Goal: Task Accomplishment & Management: Manage account settings

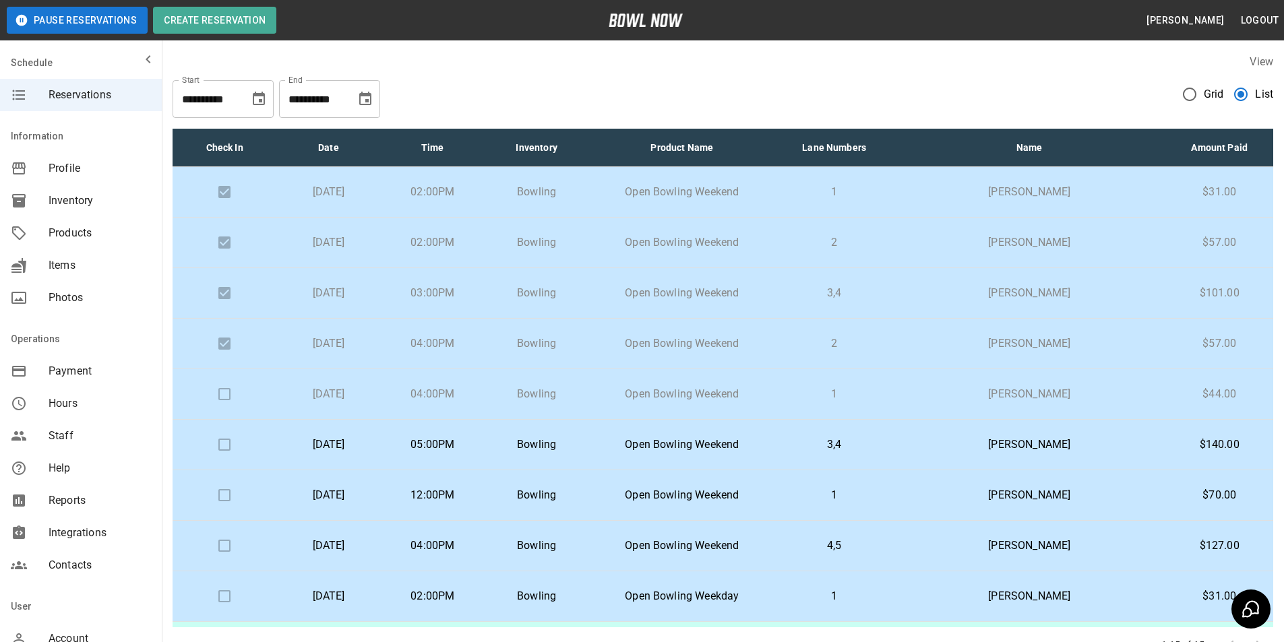
click at [1088, 433] on td "[PERSON_NAME]" at bounding box center [1029, 445] width 272 height 51
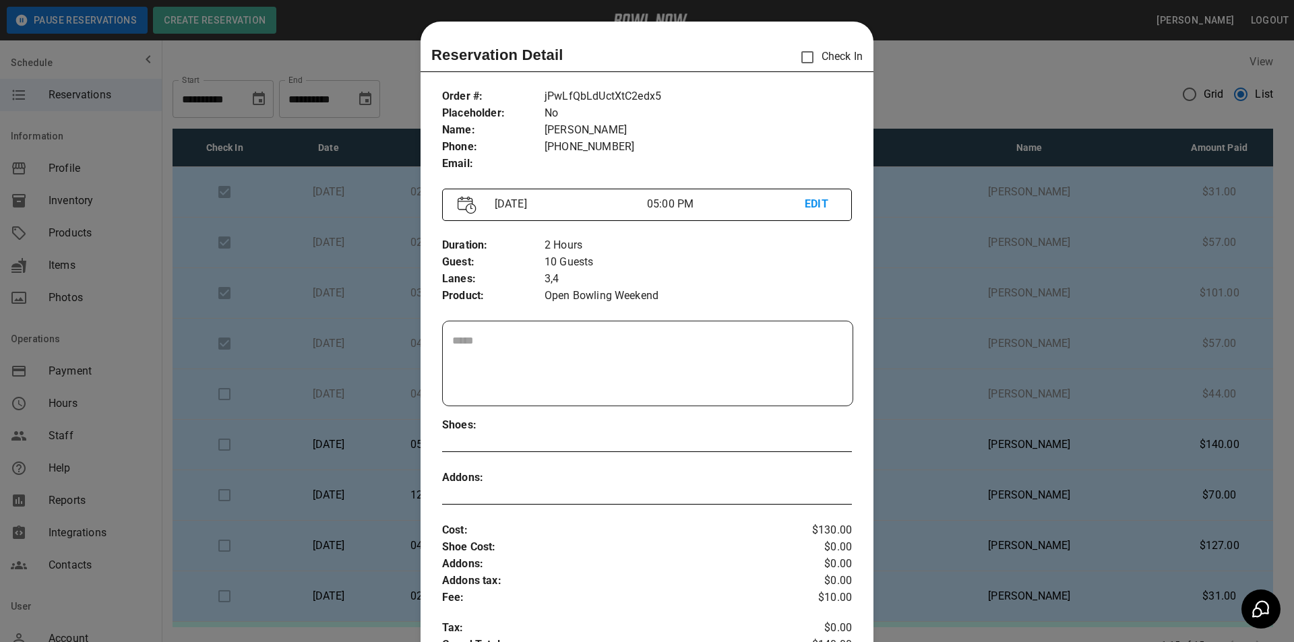
scroll to position [22, 0]
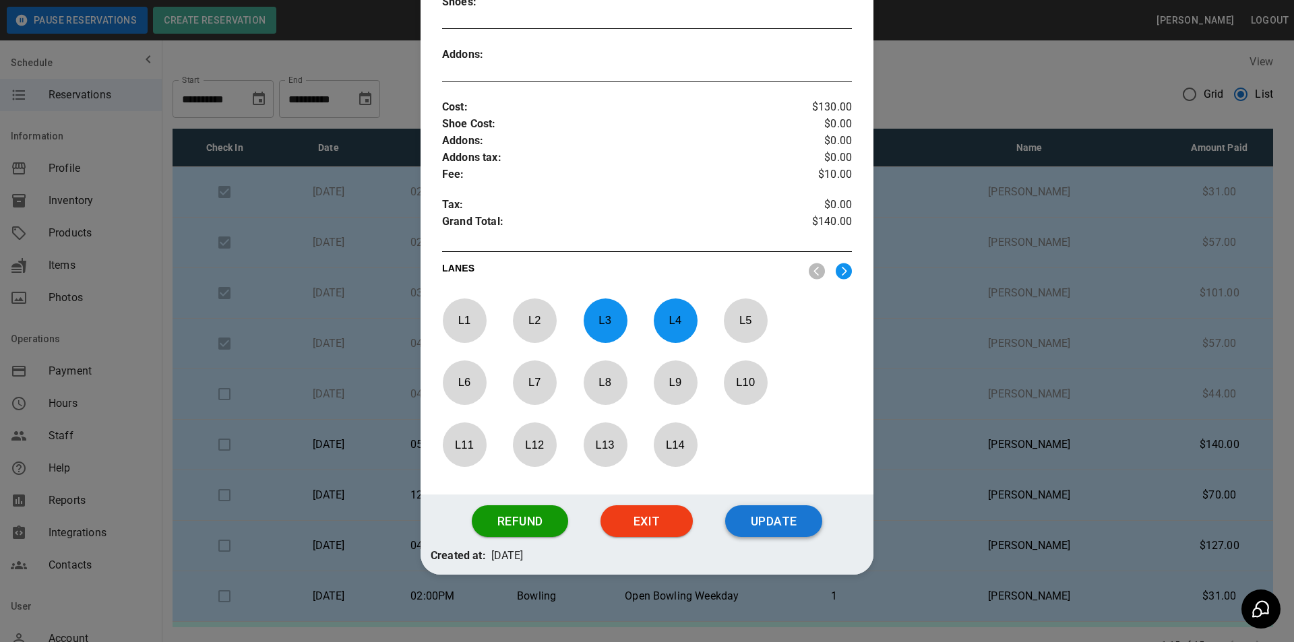
click at [778, 530] on button "Update" at bounding box center [773, 521] width 97 height 32
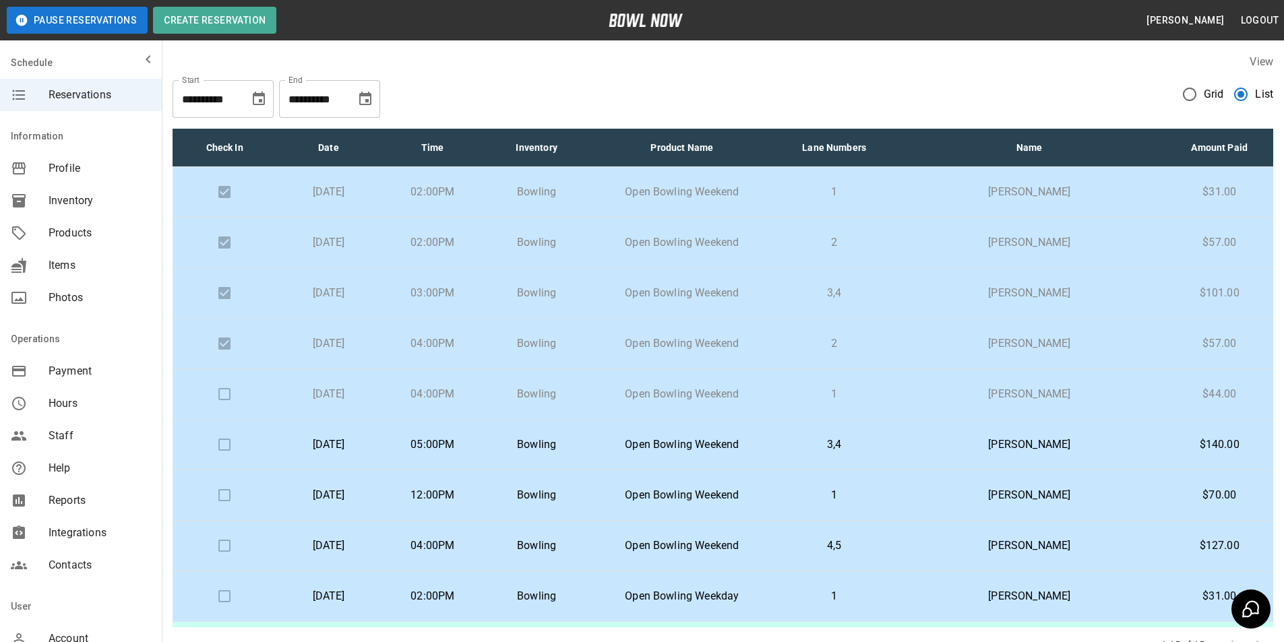
click at [578, 448] on p "Bowling" at bounding box center [536, 445] width 82 height 16
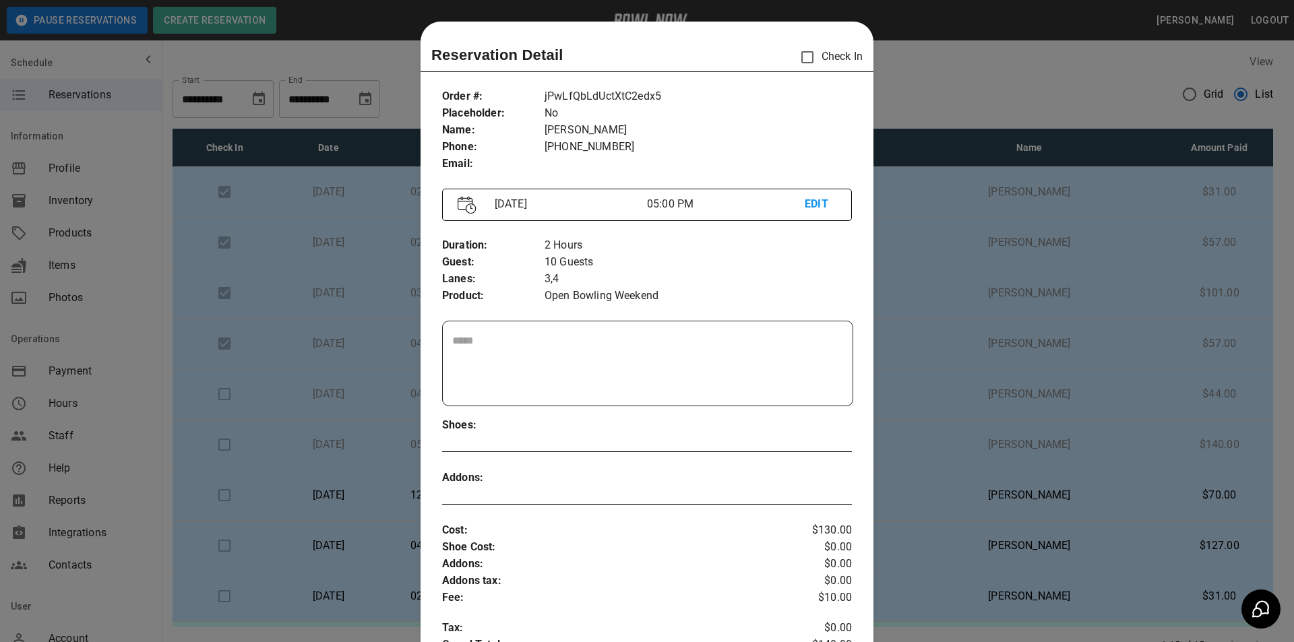
scroll to position [22, 0]
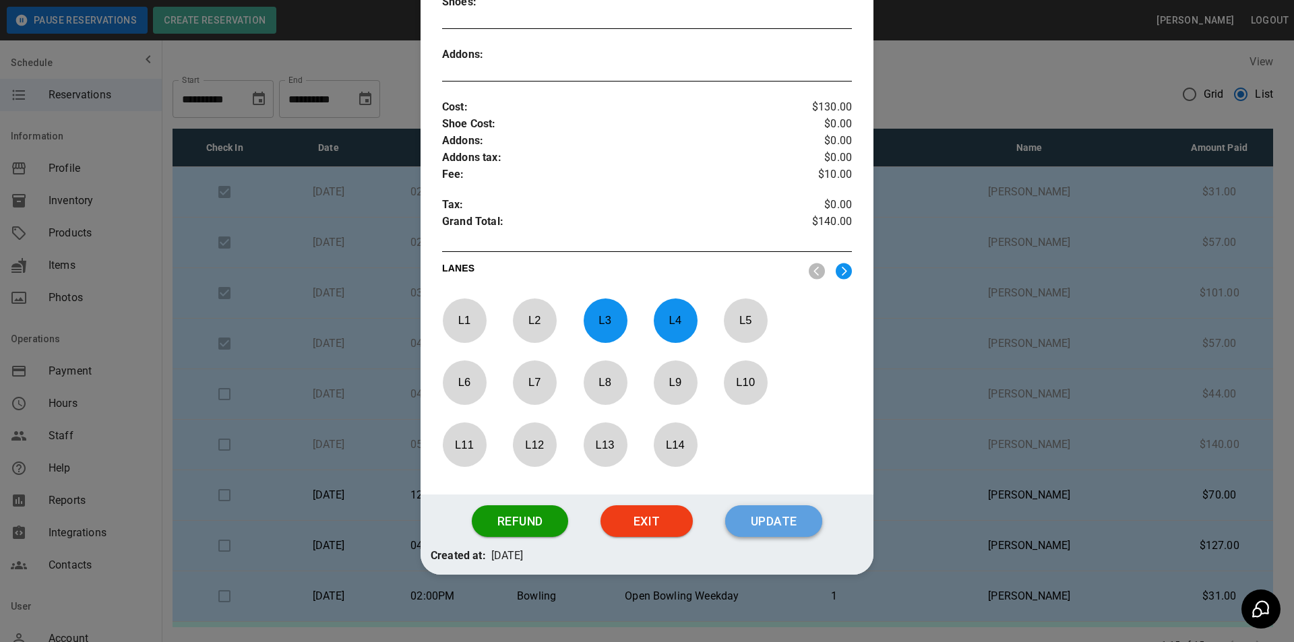
click at [788, 526] on button "Update" at bounding box center [773, 521] width 97 height 32
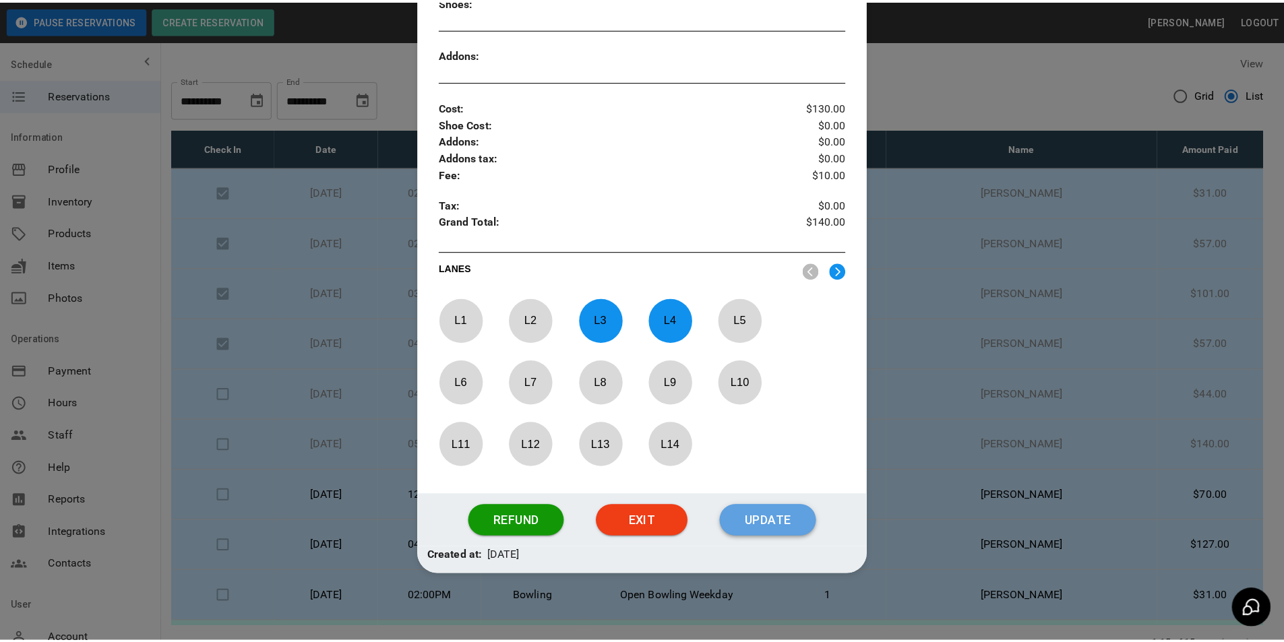
scroll to position [356, 0]
